Goal: Task Accomplishment & Management: Use online tool/utility

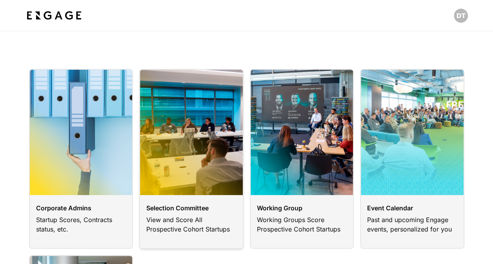
click at [180, 211] on link at bounding box center [191, 159] width 104 height 180
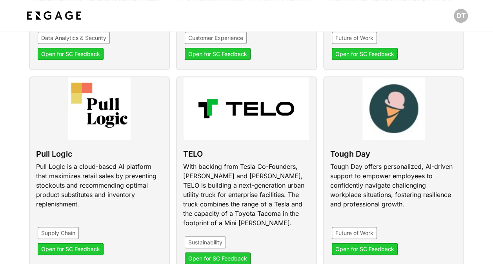
scroll to position [510, 0]
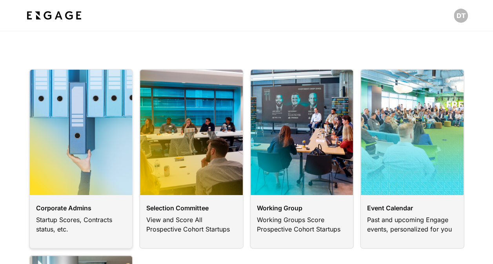
click at [73, 208] on link at bounding box center [81, 159] width 104 height 180
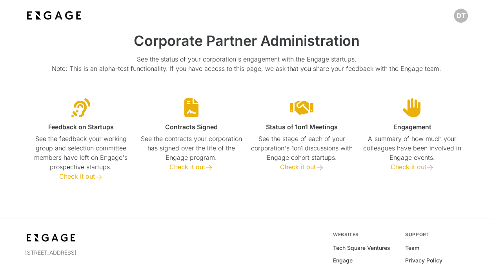
scroll to position [83, 0]
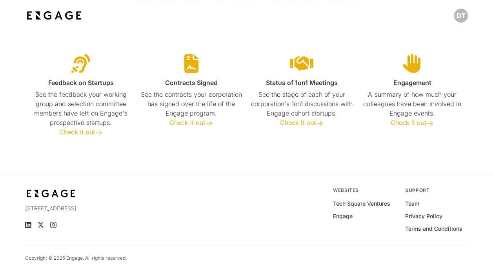
click at [80, 128] on span "Check it out" at bounding box center [77, 132] width 36 height 8
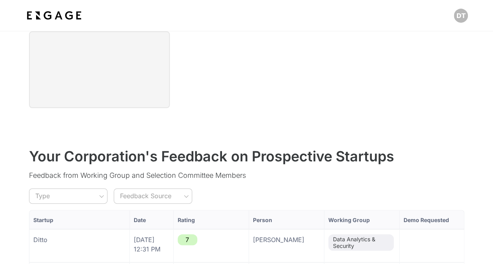
scroll to position [157, 0]
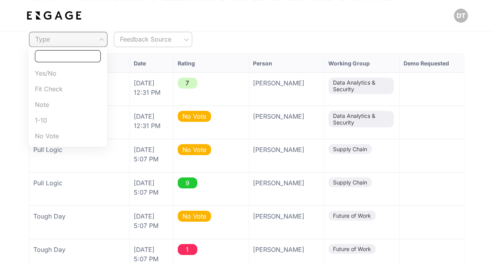
click at [129, 38] on div at bounding box center [246, 132] width 493 height 264
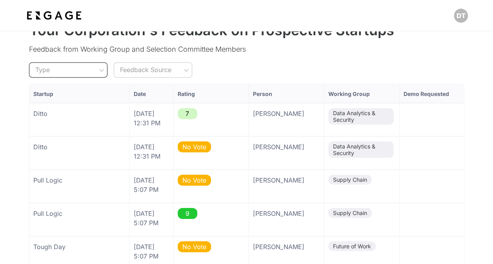
scroll to position [32, 0]
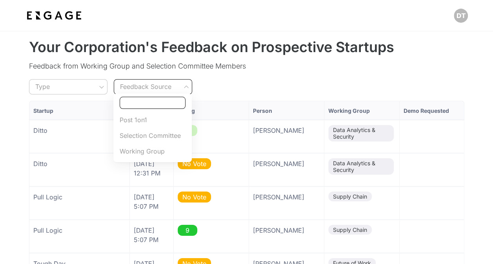
scroll to position [110, 0]
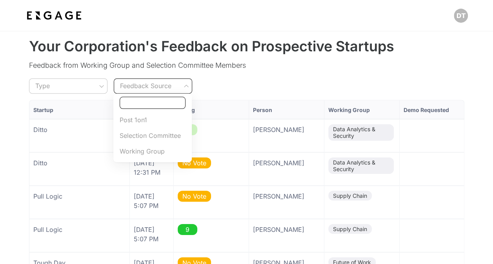
click at [154, 151] on span "Working Group" at bounding box center [153, 151] width 66 height 9
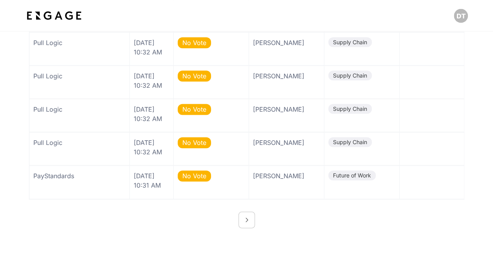
scroll to position [698, 0]
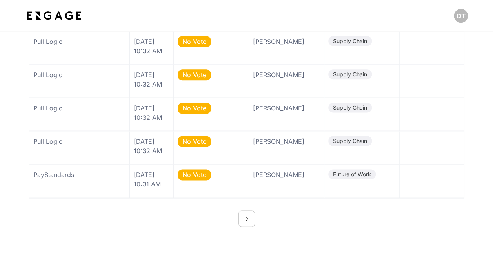
click at [245, 220] on icon "button" at bounding box center [246, 219] width 6 height 6
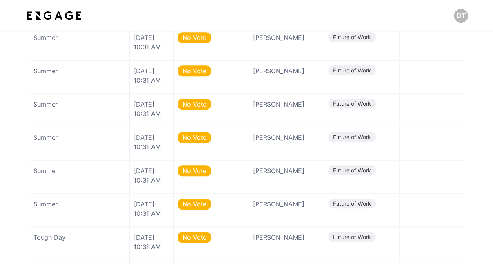
scroll to position [797, 0]
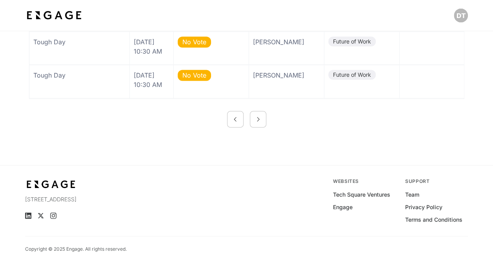
click at [258, 120] on icon "button" at bounding box center [258, 119] width 6 height 6
click at [249, 118] on div at bounding box center [246, 119] width 435 height 16
click at [260, 122] on icon "button" at bounding box center [258, 119] width 6 height 6
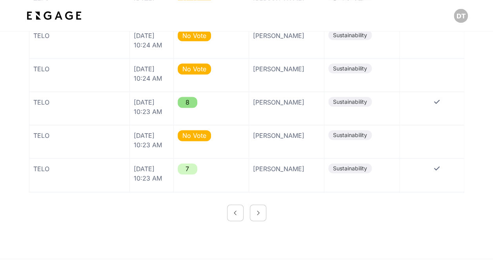
scroll to position [784, 0]
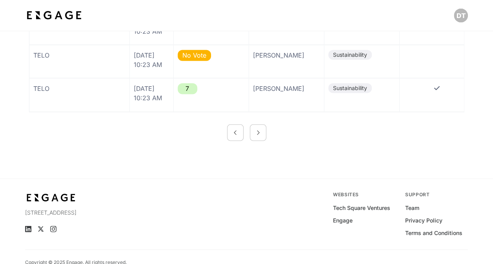
click at [251, 129] on button "button" at bounding box center [258, 133] width 16 height 16
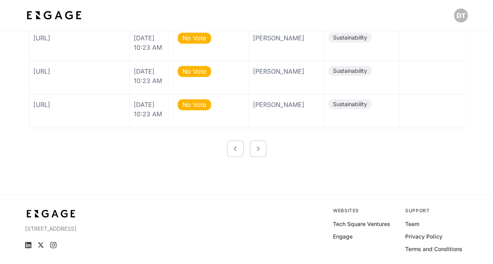
scroll to position [797, 0]
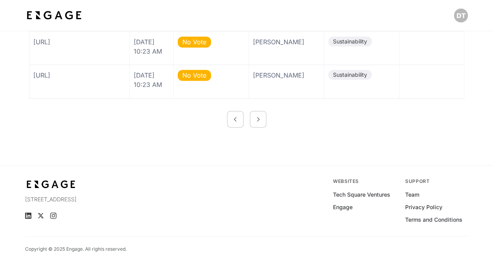
click at [256, 115] on button "button" at bounding box center [258, 119] width 16 height 16
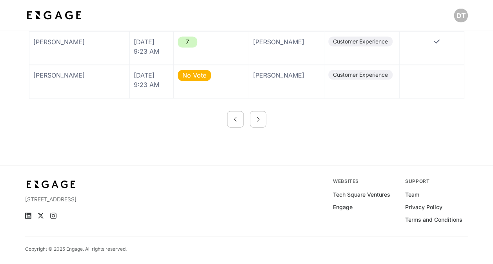
click at [257, 123] on button "button" at bounding box center [258, 119] width 16 height 16
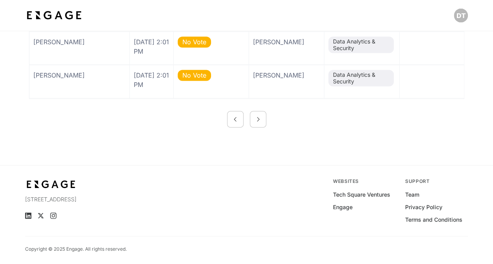
click at [255, 119] on icon "button" at bounding box center [258, 119] width 6 height 6
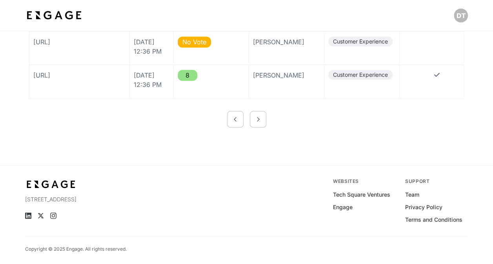
click at [263, 120] on button "button" at bounding box center [258, 119] width 16 height 16
click at [263, 116] on button "button" at bounding box center [258, 119] width 16 height 16
click at [263, 117] on button "button" at bounding box center [258, 119] width 16 height 16
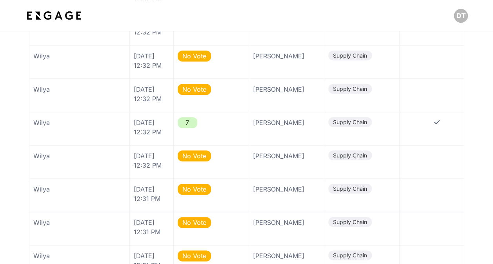
scroll to position [719, 0]
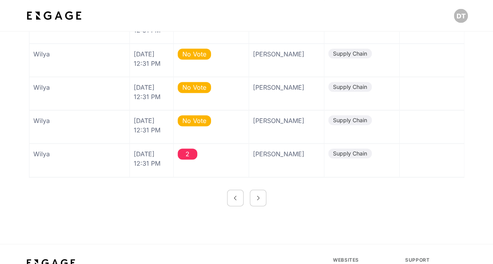
click at [255, 200] on icon "button" at bounding box center [258, 198] width 6 height 6
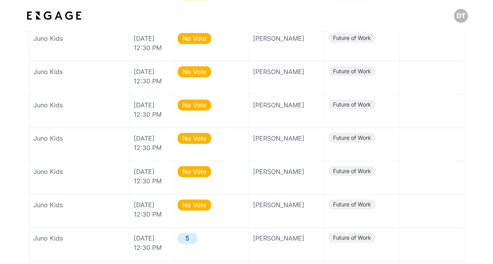
scroll to position [758, 0]
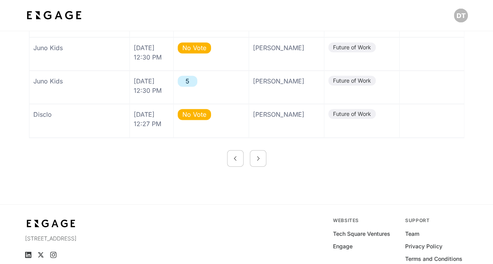
click at [255, 152] on button "button" at bounding box center [258, 159] width 16 height 16
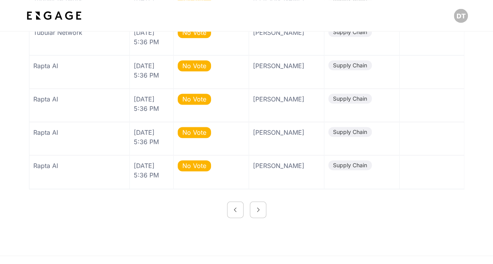
scroll to position [719, 0]
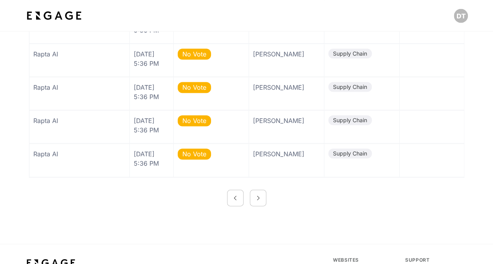
click at [258, 200] on icon "button" at bounding box center [258, 198] width 6 height 6
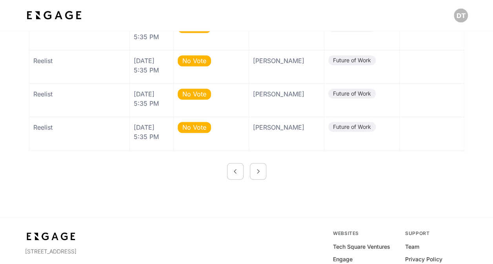
scroll to position [797, 0]
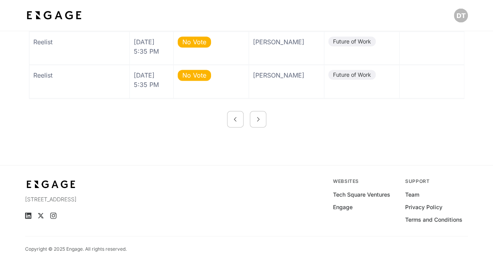
click at [256, 123] on button "button" at bounding box center [258, 119] width 16 height 16
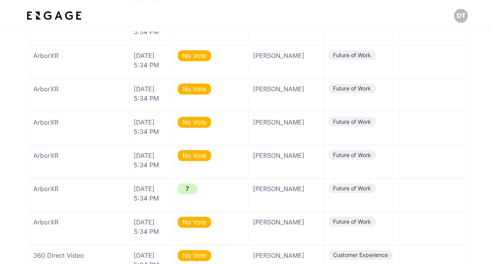
scroll to position [601, 0]
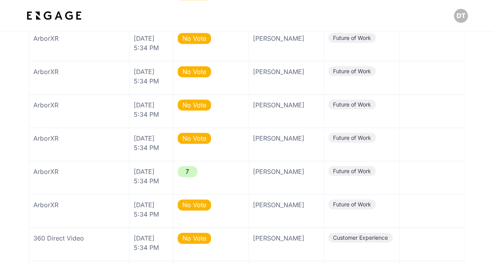
click at [43, 171] on div "ArborXR" at bounding box center [79, 171] width 92 height 9
drag, startPoint x: 43, startPoint y: 171, endPoint x: 189, endPoint y: 176, distance: 145.5
click at [189, 176] on div "7" at bounding box center [188, 171] width 20 height 11
click at [186, 174] on span "7" at bounding box center [187, 172] width 4 height 8
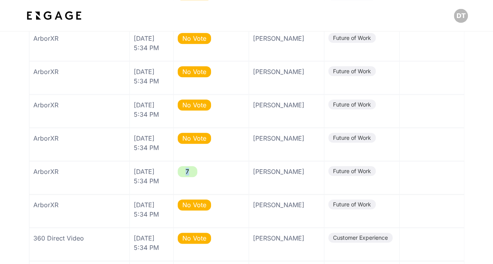
click at [186, 174] on span "7" at bounding box center [187, 172] width 4 height 8
click at [361, 174] on div "Future of Work" at bounding box center [351, 171] width 47 height 10
click at [363, 172] on span "Future of Work" at bounding box center [352, 171] width 38 height 7
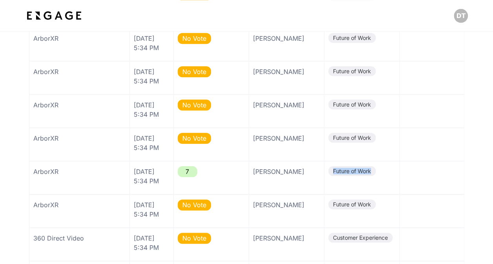
click at [363, 172] on span "Future of Work" at bounding box center [352, 171] width 38 height 7
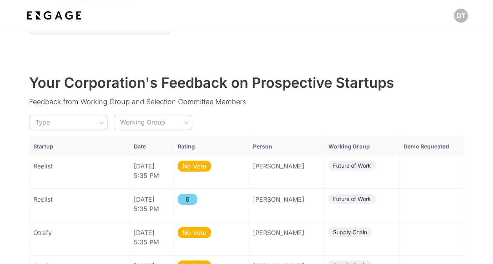
scroll to position [0, 0]
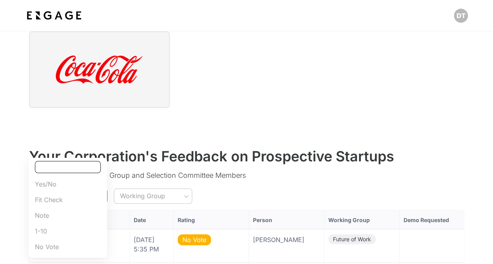
click at [129, 191] on div at bounding box center [246, 132] width 493 height 264
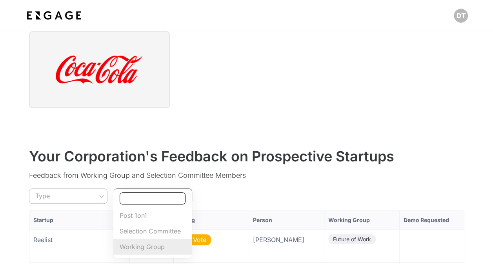
click at [158, 234] on span "Selection Committee" at bounding box center [153, 231] width 66 height 9
type input "Selection Committee"
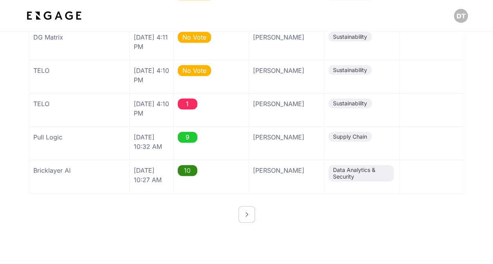
scroll to position [706, 0]
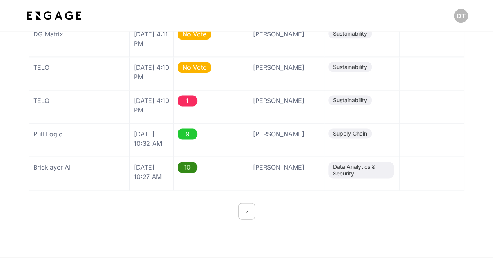
click at [249, 216] on button "button" at bounding box center [246, 211] width 16 height 16
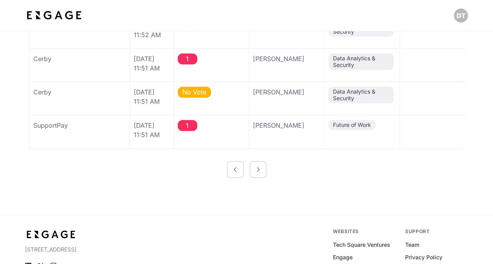
scroll to position [680, 0]
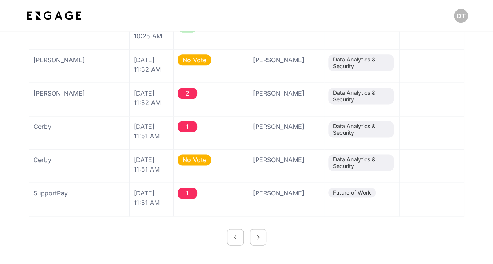
click at [263, 242] on button "button" at bounding box center [258, 237] width 16 height 16
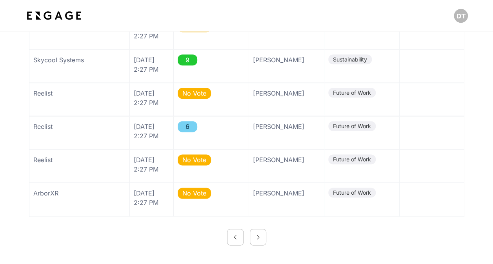
click at [258, 237] on polyline "button" at bounding box center [258, 237] width 2 height 4
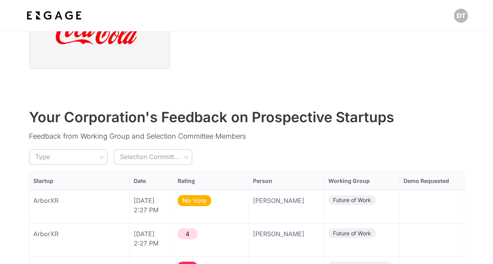
scroll to position [0, 0]
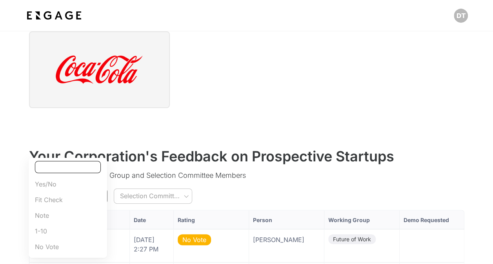
click at [135, 194] on div at bounding box center [246, 132] width 493 height 264
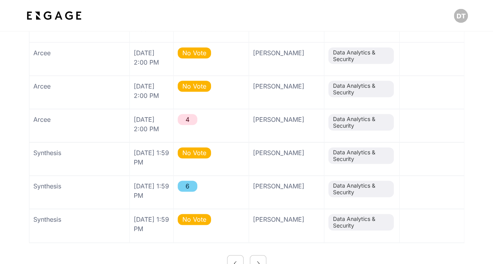
scroll to position [666, 0]
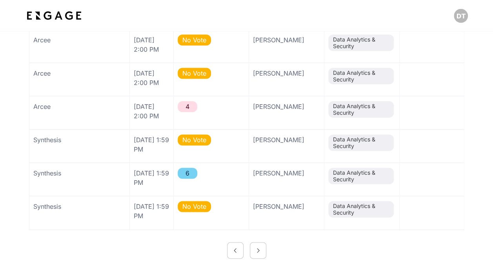
click at [261, 251] on button "button" at bounding box center [258, 250] width 16 height 16
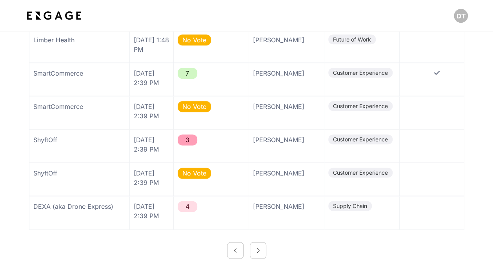
click at [186, 207] on span "4" at bounding box center [187, 207] width 4 height 8
click at [259, 249] on icon "button" at bounding box center [258, 250] width 6 height 6
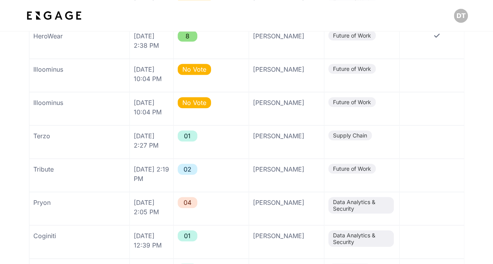
scroll to position [706, 0]
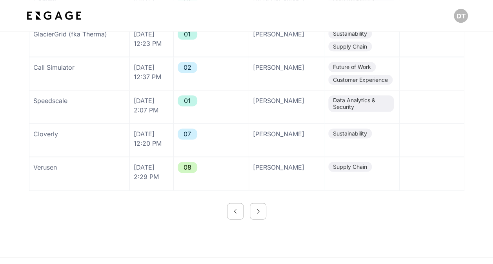
click at [237, 209] on icon "button" at bounding box center [235, 211] width 6 height 6
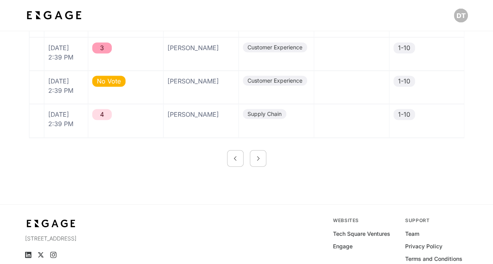
scroll to position [0, 0]
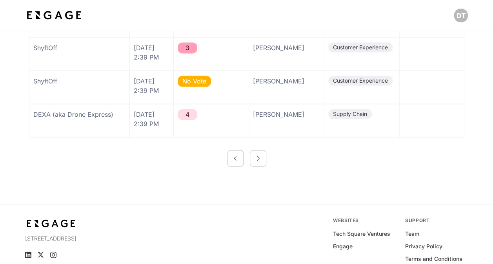
click at [254, 155] on button "button" at bounding box center [258, 159] width 16 height 16
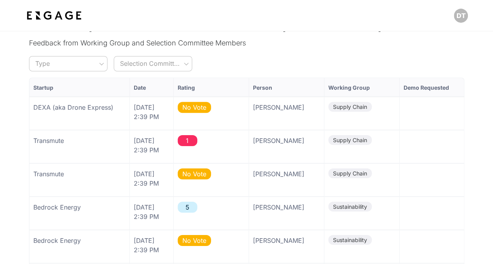
scroll to position [131, 0]
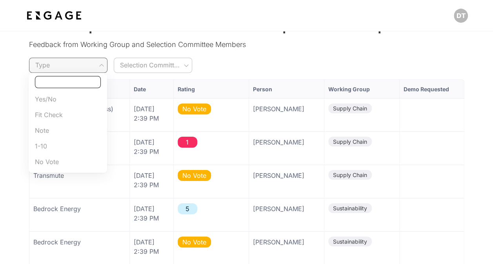
click at [285, 64] on div at bounding box center [246, 132] width 493 height 264
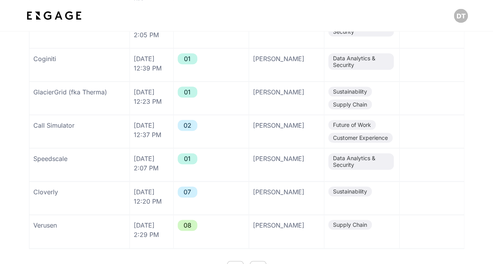
scroll to position [797, 0]
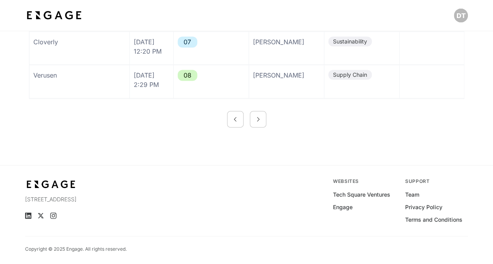
click at [234, 118] on icon "button" at bounding box center [235, 119] width 6 height 6
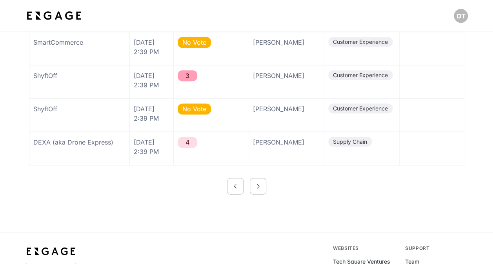
scroll to position [719, 0]
